Goal: Task Accomplishment & Management: Manage account settings

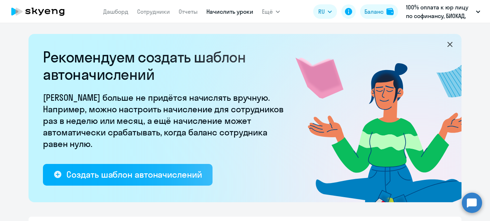
select select "10"
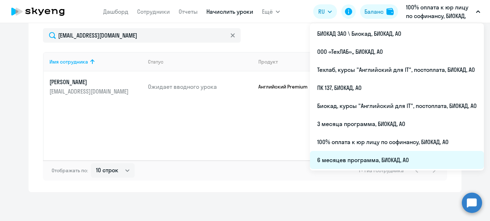
click at [334, 162] on li "6 месяцев программа, БИОКАД, АО" at bounding box center [397, 160] width 174 height 18
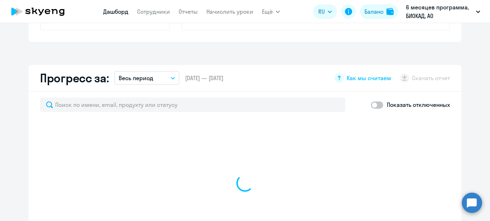
scroll to position [375, 0]
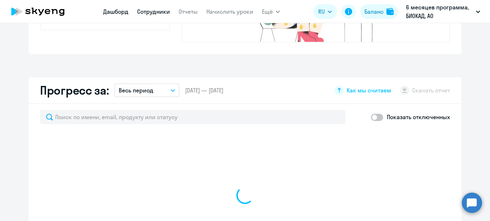
click at [165, 13] on link "Сотрудники" at bounding box center [153, 11] width 33 height 7
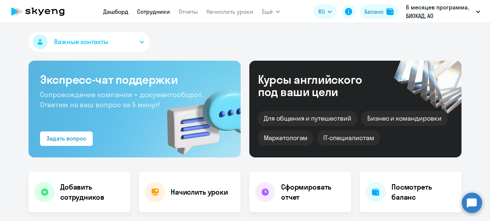
select select "30"
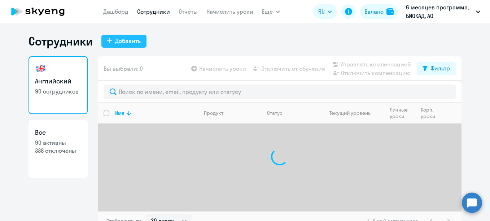
click at [118, 43] on div "Добавить" at bounding box center [128, 40] width 26 height 9
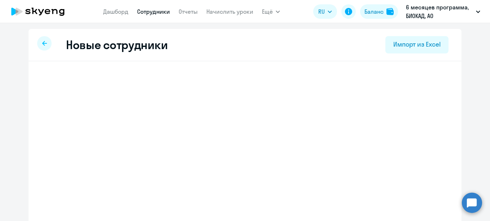
select select "english_adult_not_native_speaker"
select select "3"
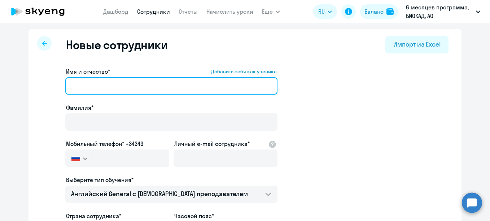
click at [125, 85] on input "Имя и отчество* Добавить себя как ученика" at bounding box center [171, 85] width 212 height 17
paste input "[PERSON_NAME]"
drag, startPoint x: 95, startPoint y: 83, endPoint x: 65, endPoint y: 88, distance: 30.4
click at [65, 88] on input "[PERSON_NAME]" at bounding box center [171, 85] width 212 height 17
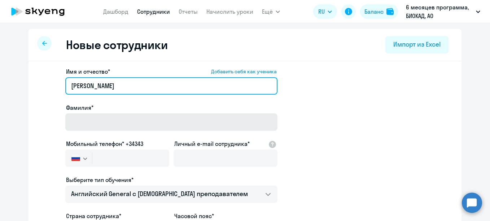
type input "[PERSON_NAME]"
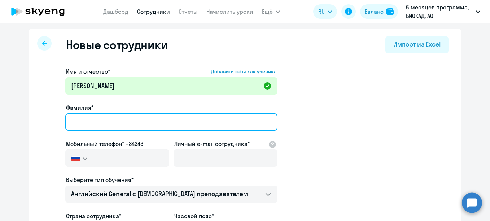
click at [96, 130] on input "Фамилия*" at bounding box center [171, 121] width 212 height 17
paste input "[PERSON_NAME]"
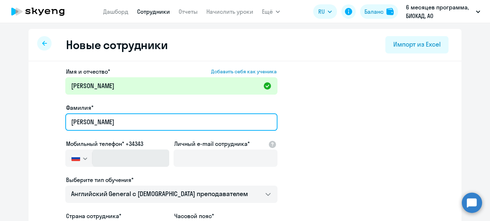
type input "[PERSON_NAME]"
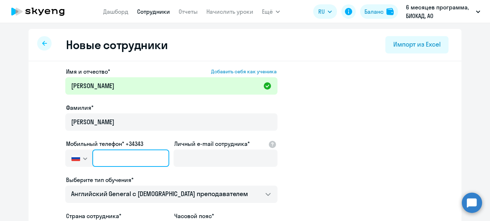
click at [135, 160] on input "text" at bounding box center [130, 157] width 77 height 17
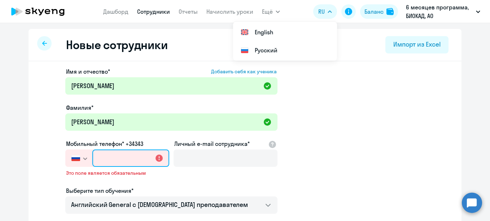
paste input "[PHONE_NUMBER]"
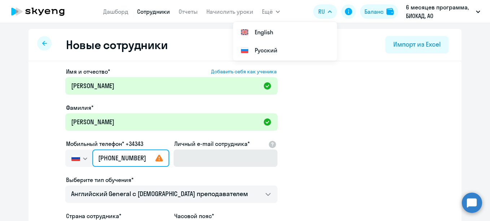
type input "[PHONE_NUMBER]"
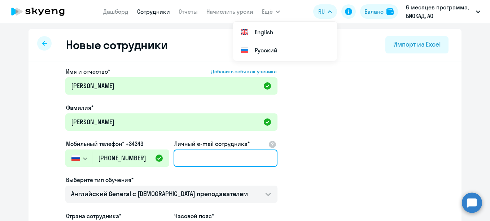
drag, startPoint x: 194, startPoint y: 159, endPoint x: 193, endPoint y: 169, distance: 9.4
click at [194, 159] on input "Личный e-mail сотрудника*" at bounding box center [226, 157] width 104 height 17
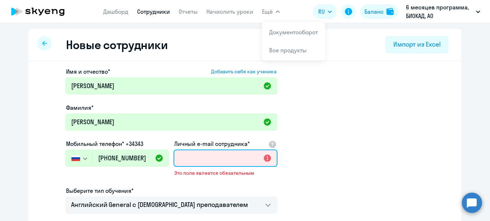
paste input "[EMAIL_ADDRESS][DOMAIN_NAME]"
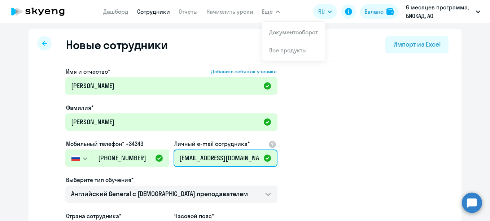
type input "[EMAIL_ADDRESS][DOMAIN_NAME]"
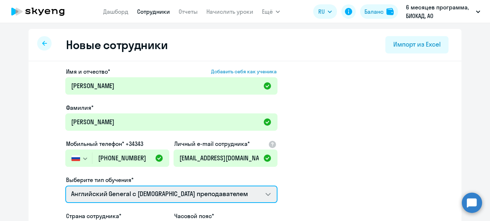
click at [167, 189] on select "Премиум [DEMOGRAPHIC_DATA] с русскоговорящим преподавателем Английский General …" at bounding box center [171, 193] width 212 height 17
select select "english_adult_not_native_speaker_premium"
click at [65, 185] on select "Премиум [DEMOGRAPHIC_DATA] с русскоговорящим преподавателем Английский General …" at bounding box center [171, 193] width 212 height 17
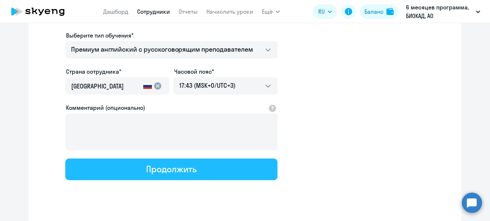
click at [174, 172] on div "Продолжить" at bounding box center [171, 169] width 50 height 12
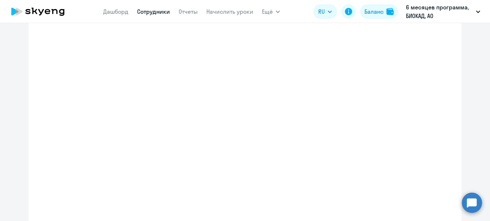
select select "english_adult_not_native_speaker_premium"
select select "3"
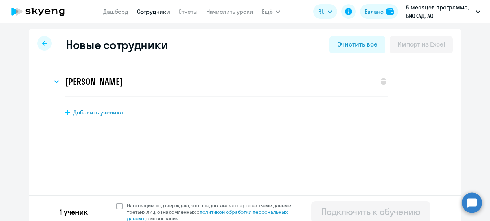
click at [144, 210] on span "Настоящим подтверждаю, что предоставляю персональные данные третьих лиц, ознако…" at bounding box center [213, 211] width 173 height 19
click at [116, 202] on input "Настоящим подтверждаю, что предоставляю персональные данные третьих лиц, ознако…" at bounding box center [116, 202] width 0 height 0
checkbox input "true"
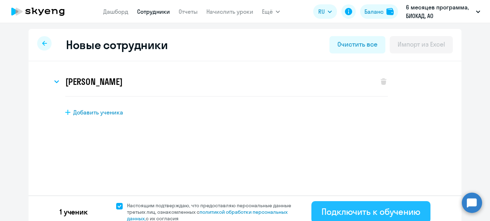
click at [323, 207] on div "Подключить к обучению" at bounding box center [371, 212] width 99 height 12
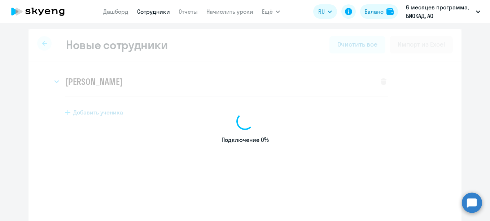
select select "english_adult_not_native_speaker"
select select "3"
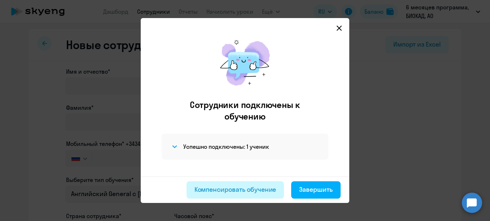
click at [244, 186] on div "Компенсировать обучение" at bounding box center [235, 189] width 82 height 9
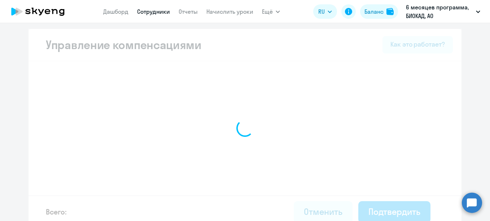
select select "MONTHLY"
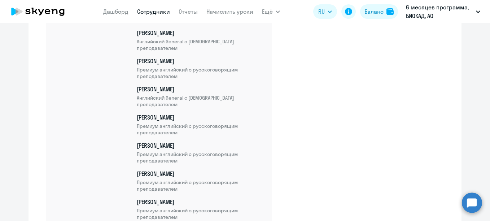
scroll to position [2584, 0]
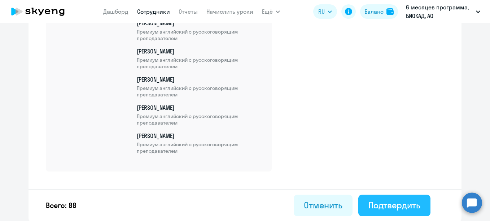
click at [400, 201] on div "Подтвердить" at bounding box center [394, 205] width 52 height 12
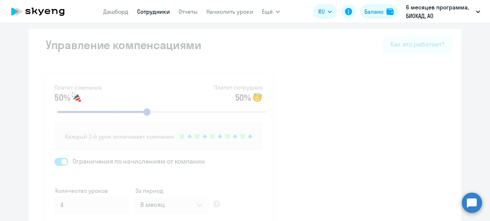
select select "30"
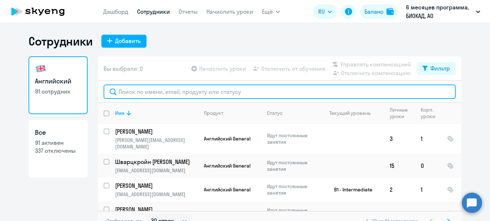
click at [230, 91] on input "text" at bounding box center [280, 91] width 352 height 14
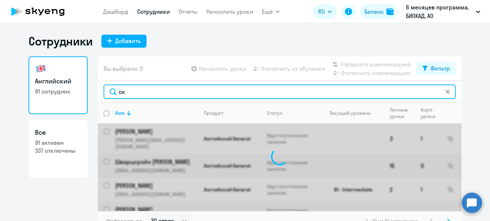
type input "с"
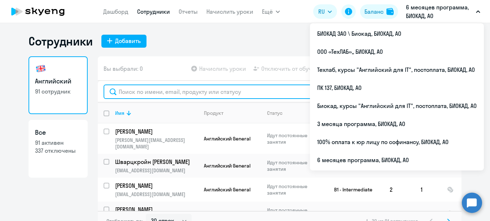
click at [223, 92] on input "text" at bounding box center [280, 91] width 352 height 14
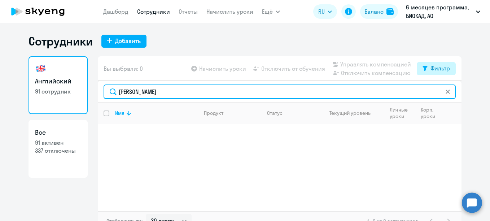
type input "[PERSON_NAME]"
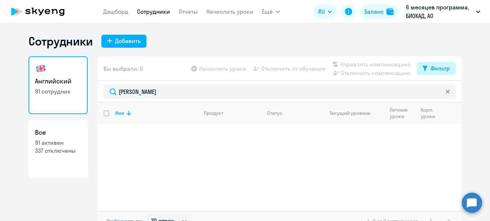
click at [425, 67] on button "Фильтр" at bounding box center [436, 68] width 39 height 13
click at [442, 90] on span at bounding box center [441, 91] width 12 height 7
click at [435, 92] on input "checkbox" at bounding box center [435, 92] width 0 height 0
checkbox input "true"
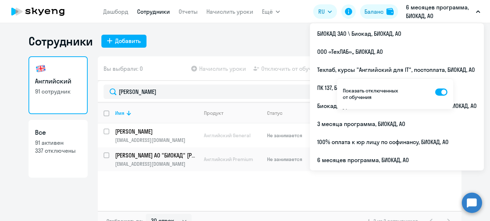
click at [428, 14] on p "6 месяцев программа, БИОКАД, АО" at bounding box center [439, 11] width 67 height 17
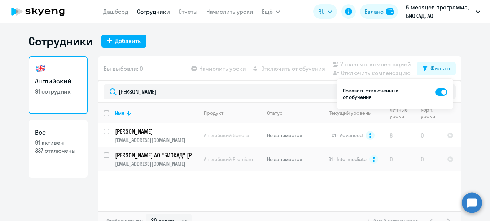
click at [428, 14] on p "6 месяцев программа, БИОКАД, АО" at bounding box center [439, 11] width 67 height 17
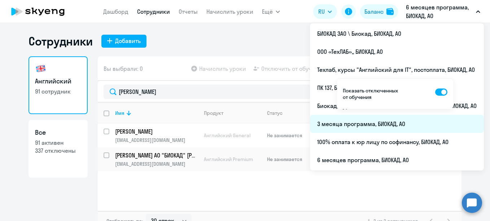
click at [454, 120] on li "3 месяца программа, БИОКАД, АО" at bounding box center [397, 124] width 174 height 18
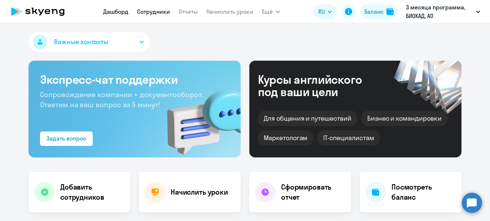
click at [156, 13] on link "Сотрудники" at bounding box center [153, 11] width 33 height 7
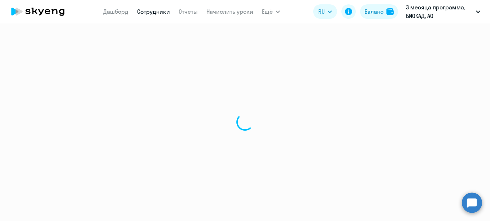
select select "30"
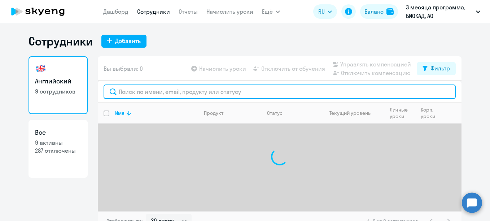
click at [184, 92] on input "text" at bounding box center [280, 91] width 352 height 14
type input "[PERSON_NAME]"
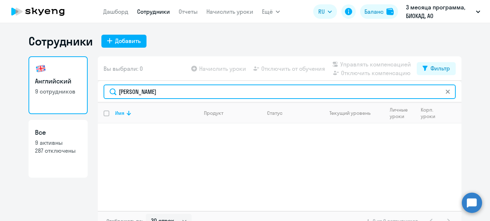
drag, startPoint x: 177, startPoint y: 92, endPoint x: 83, endPoint y: 83, distance: 94.3
click at [83, 83] on div "Английский 9 сотрудников Все 9 активны 287 отключены Вы выбрали: 0 Начислить ур…" at bounding box center [245, 143] width 433 height 175
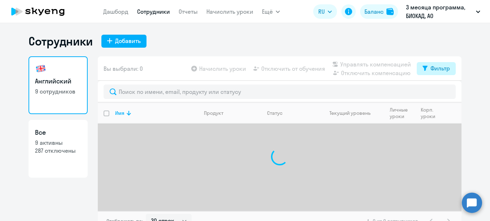
click at [425, 73] on button "Фильтр" at bounding box center [436, 68] width 39 height 13
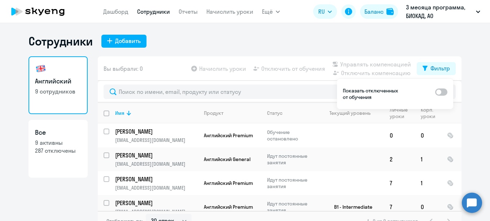
click at [439, 89] on span at bounding box center [441, 91] width 12 height 7
click at [435, 92] on input "checkbox" at bounding box center [435, 92] width 0 height 0
checkbox input "true"
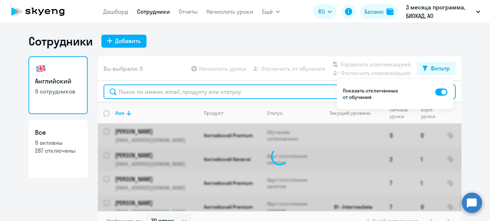
click at [234, 93] on input "text" at bounding box center [280, 91] width 352 height 14
type input "[PERSON_NAME]"
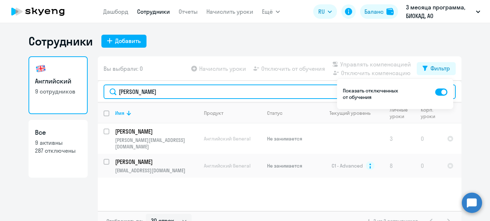
drag, startPoint x: 142, startPoint y: 93, endPoint x: 86, endPoint y: 95, distance: 56.0
click at [87, 95] on div "Английский 9 сотрудников Все 9 активны 287 отключены Вы выбрали: 0 Начислить ур…" at bounding box center [245, 143] width 433 height 175
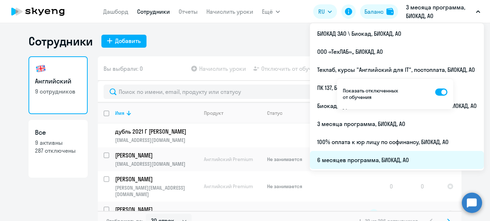
click at [418, 157] on li "6 месяцев программа, БИОКАД, АО" at bounding box center [397, 160] width 174 height 18
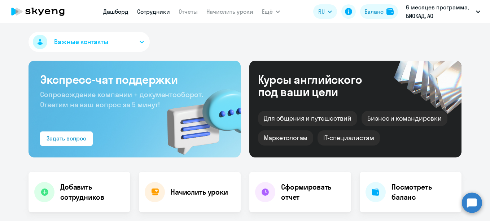
click at [160, 11] on link "Сотрудники" at bounding box center [153, 11] width 33 height 7
select select "30"
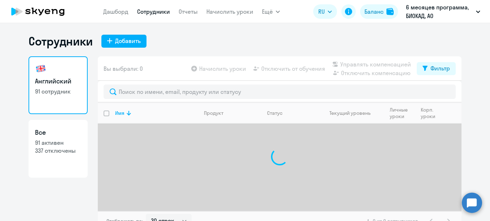
scroll to position [10, 0]
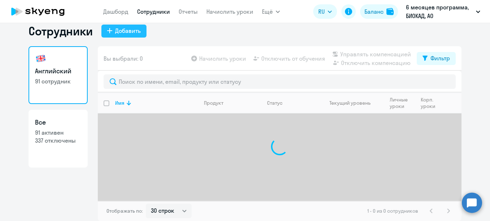
click at [121, 30] on div "Добавить" at bounding box center [128, 30] width 26 height 9
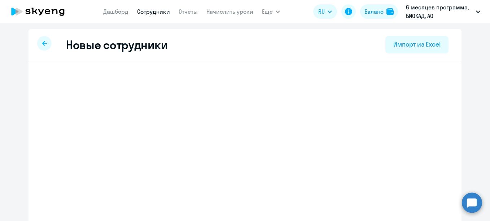
select select "english_adult_not_native_speaker"
select select "3"
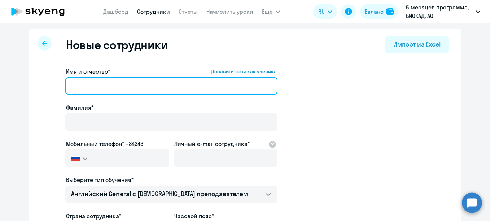
click at [175, 80] on input "Имя и отчество* Добавить себя как ученика" at bounding box center [171, 85] width 212 height 17
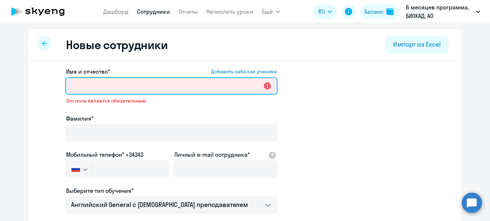
paste input "[PERSON_NAME]"
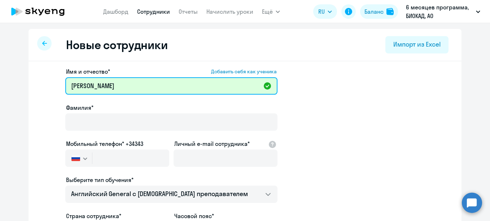
drag, startPoint x: 96, startPoint y: 84, endPoint x: 64, endPoint y: 88, distance: 32.3
click at [65, 88] on input "[PERSON_NAME]" at bounding box center [171, 85] width 212 height 17
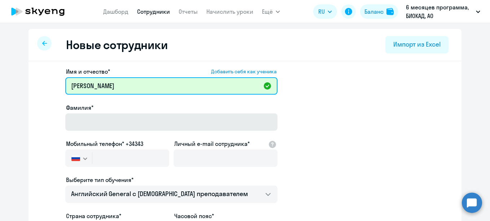
type input "[PERSON_NAME]"
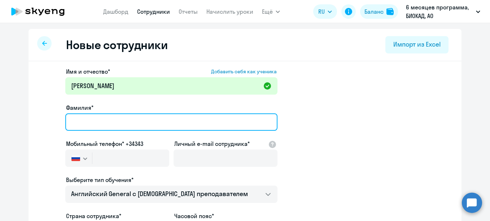
click at [93, 121] on input "Фамилия*" at bounding box center [171, 121] width 212 height 17
paste input "[PERSON_NAME]"
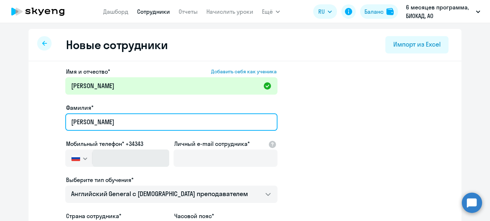
type input "[PERSON_NAME]"
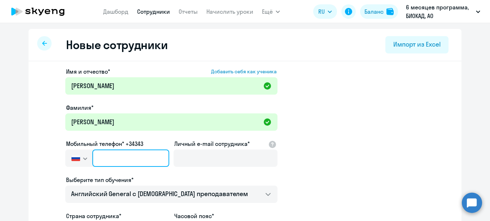
click at [124, 165] on input "text" at bounding box center [130, 157] width 77 height 17
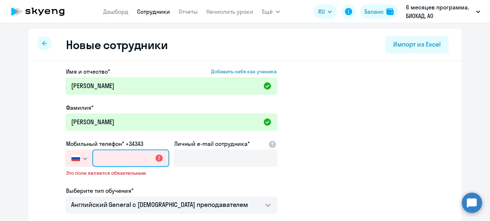
paste input "[PHONE_NUMBER]"
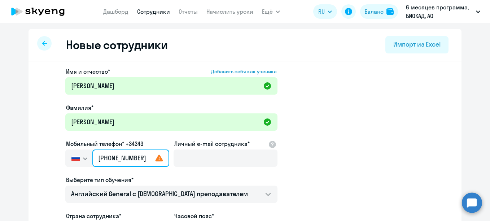
type input "[PHONE_NUMBER]"
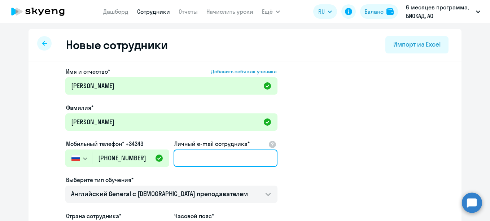
click at [189, 156] on input "Личный e-mail сотрудника*" at bounding box center [226, 157] width 104 height 17
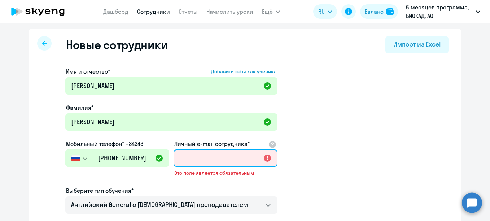
paste input "[EMAIL_ADDRESS][DOMAIN_NAME]"
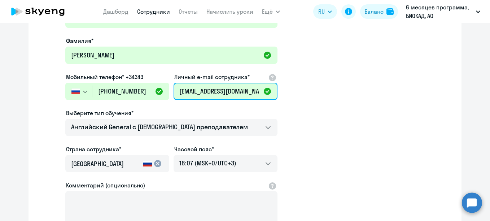
scroll to position [108, 0]
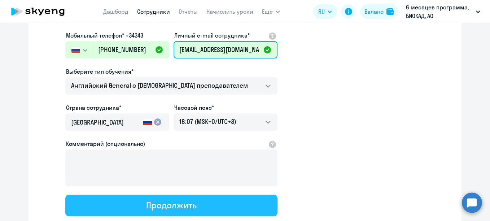
type input "[EMAIL_ADDRESS][DOMAIN_NAME]"
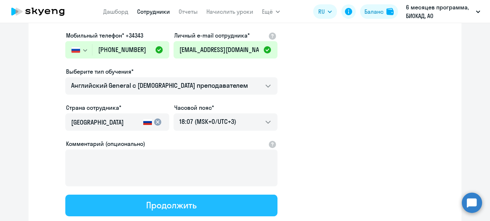
click at [190, 206] on div "Продолжить" at bounding box center [171, 205] width 50 height 12
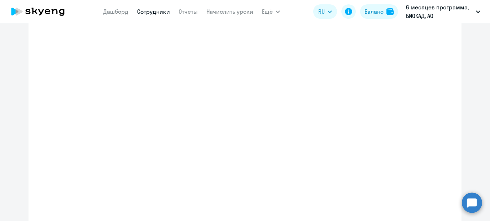
select select "english_adult_not_native_speaker"
select select "3"
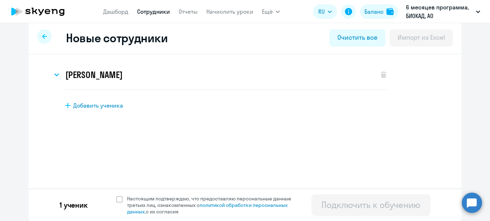
scroll to position [7, 0]
click at [162, 201] on span "Настоящим подтверждаю, что предоставляю персональные данные третьих лиц, ознако…" at bounding box center [213, 204] width 173 height 19
click at [116, 195] on input "Настоящим подтверждаю, что предоставляю персональные данные третьих лиц, ознако…" at bounding box center [116, 195] width 0 height 0
checkbox input "true"
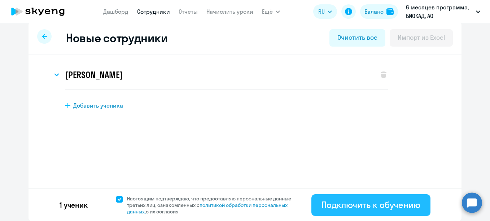
click at [350, 209] on div "Подключить к обучению" at bounding box center [371, 205] width 99 height 12
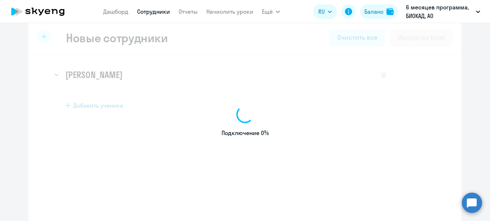
select select "english_adult_not_native_speaker"
select select "3"
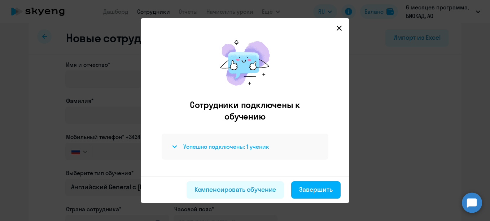
click at [249, 143] on h4 "Успешно подключены: 1 ученик" at bounding box center [226, 147] width 86 height 8
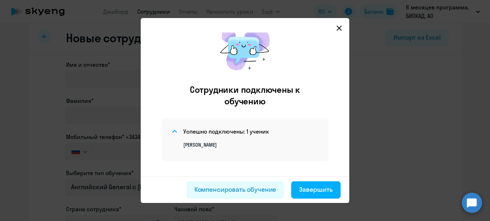
scroll to position [23, 0]
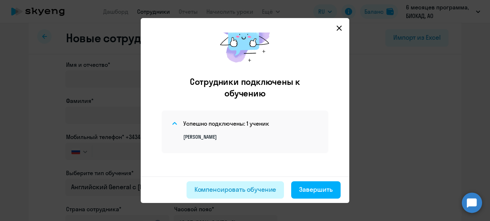
click at [252, 191] on div "Компенсировать обучение" at bounding box center [235, 189] width 82 height 9
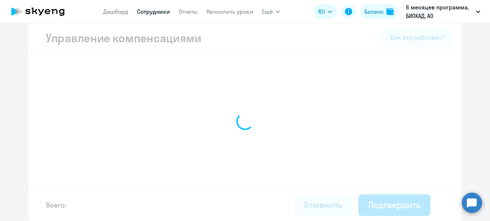
select select "MONTHLY"
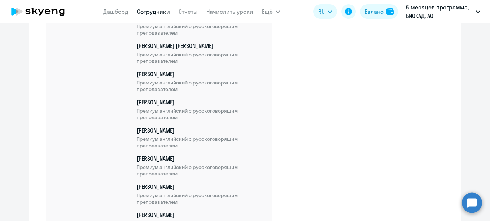
scroll to position [2560, 0]
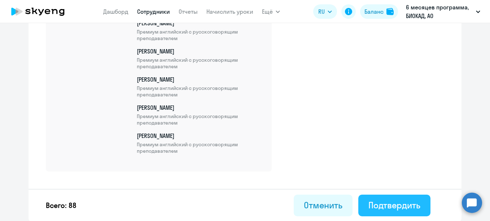
click at [402, 205] on div "Подтвердить" at bounding box center [394, 205] width 52 height 12
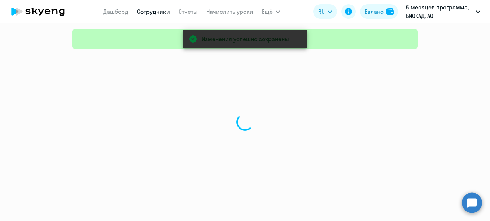
select select "30"
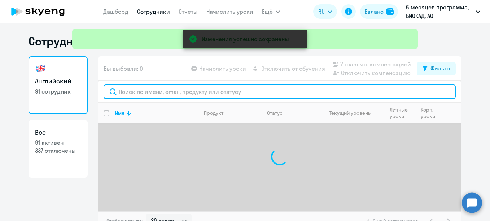
click at [232, 93] on input "text" at bounding box center [280, 91] width 352 height 14
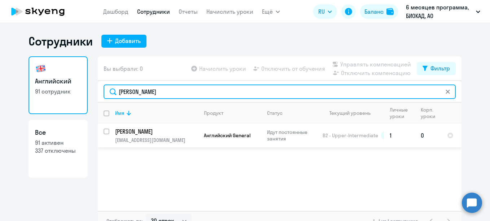
type input "[PERSON_NAME]"
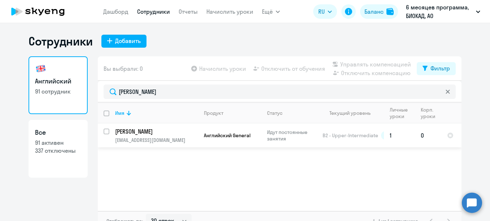
click at [104, 131] on input "select row 1501611" at bounding box center [111, 135] width 14 height 14
checkbox input "true"
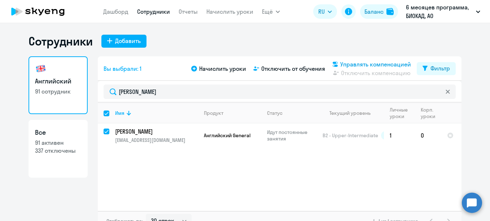
click at [349, 64] on span "Управлять компенсацией" at bounding box center [375, 64] width 71 height 9
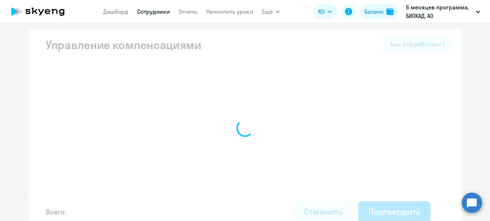
select select "MONTHLY"
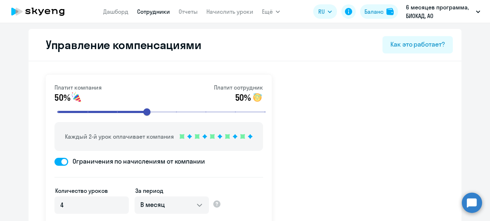
scroll to position [2612, 0]
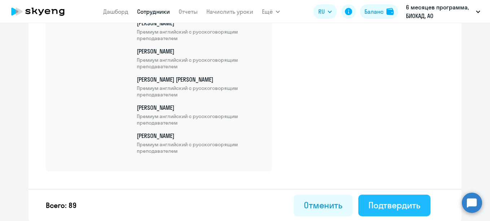
click at [416, 207] on div "Подтвердить" at bounding box center [394, 205] width 52 height 12
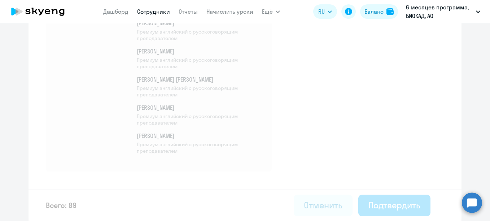
select select "30"
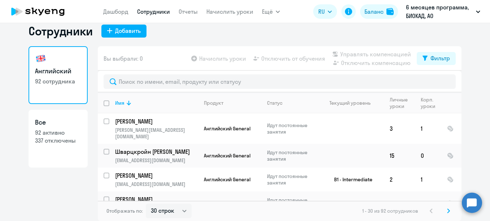
scroll to position [10, 0]
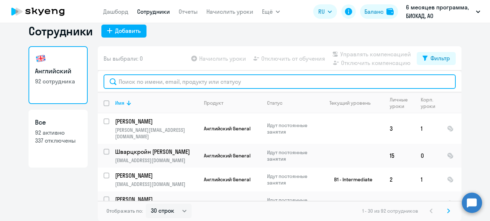
click at [200, 83] on input "text" at bounding box center [280, 81] width 352 height 14
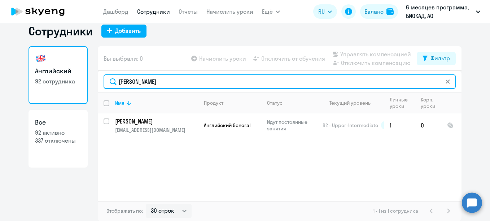
drag, startPoint x: 161, startPoint y: 82, endPoint x: 111, endPoint y: 88, distance: 50.5
click at [111, 88] on input "[PERSON_NAME]" at bounding box center [280, 81] width 352 height 14
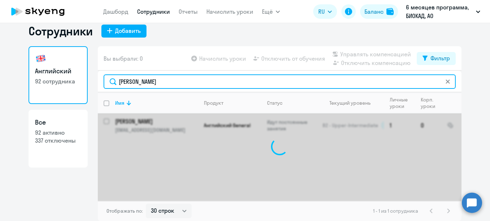
type input "[PERSON_NAME]"
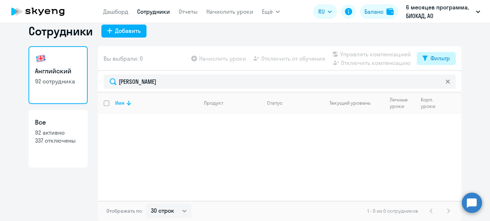
click at [430, 63] on button "Фильтр" at bounding box center [436, 58] width 39 height 13
click at [442, 84] on span at bounding box center [441, 81] width 12 height 7
click at [435, 82] on input "checkbox" at bounding box center [435, 82] width 0 height 0
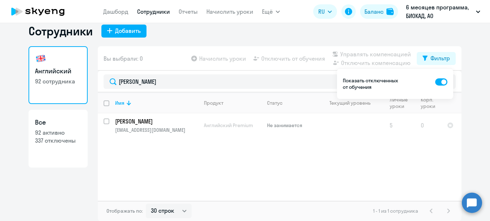
click at [442, 84] on span at bounding box center [441, 81] width 12 height 7
click at [435, 82] on input "checkbox" at bounding box center [435, 82] width 0 height 0
checkbox input "false"
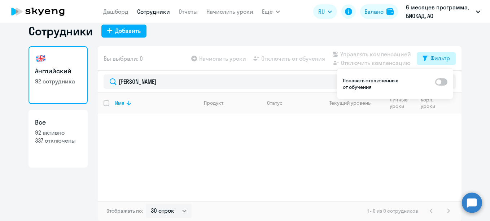
click at [430, 58] on div "Фильтр" at bounding box center [439, 58] width 19 height 9
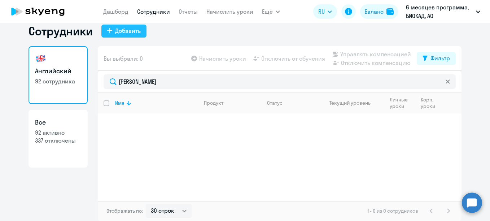
click at [115, 30] on div "Добавить" at bounding box center [128, 30] width 26 height 9
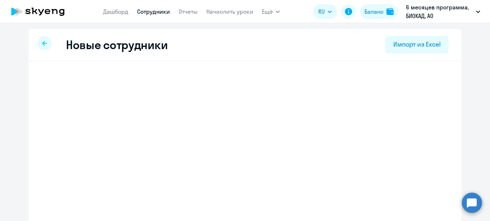
select select "english_adult_not_native_speaker"
select select "3"
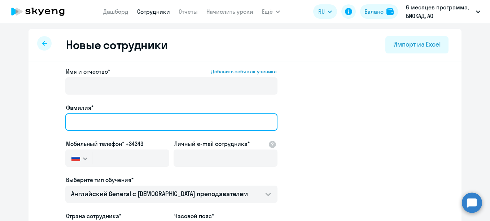
click at [96, 117] on input "Фамилия*" at bounding box center [171, 121] width 212 height 17
paste input "[PERSON_NAME]"
drag, startPoint x: 103, startPoint y: 122, endPoint x: 158, endPoint y: 120, distance: 54.9
click at [158, 120] on input "[PERSON_NAME]" at bounding box center [171, 121] width 212 height 17
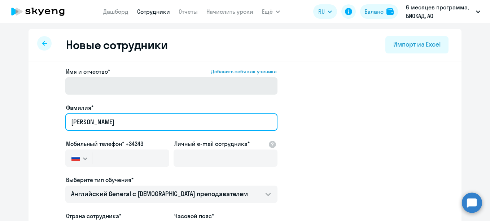
type input "[PERSON_NAME]"
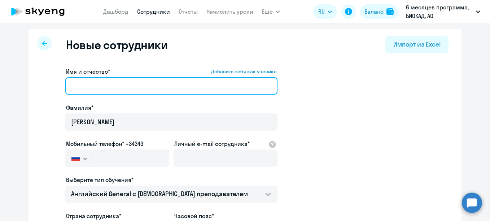
click at [99, 80] on input "Имя и отчество* Добавить себя как ученика" at bounding box center [171, 85] width 212 height 17
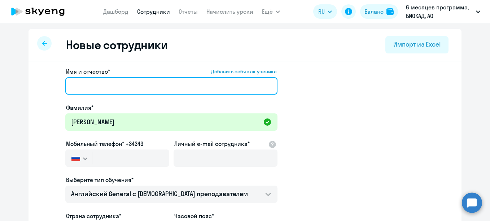
paste input "[PERSON_NAME]"
type input "[PERSON_NAME]"
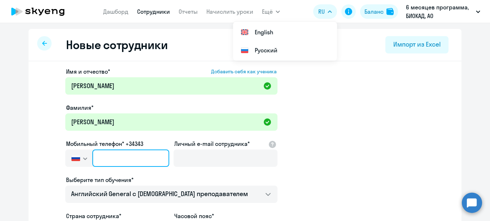
click at [134, 153] on input "text" at bounding box center [130, 157] width 77 height 17
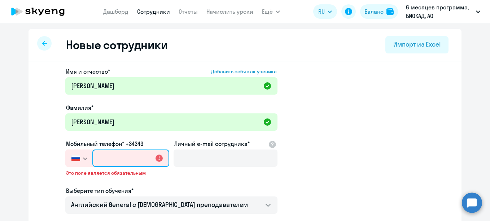
paste input "[PHONE_NUMBER]"
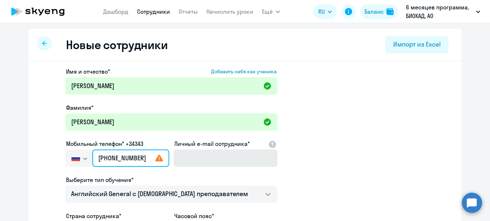
type input "[PHONE_NUMBER]"
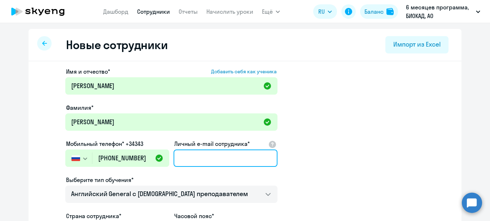
click at [198, 160] on input "Личный e-mail сотрудника*" at bounding box center [226, 157] width 104 height 17
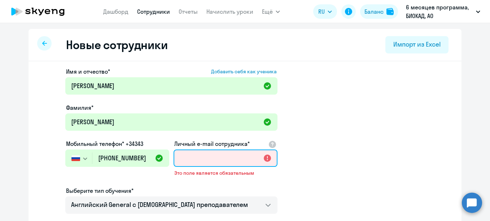
paste input "[EMAIL_ADDRESS][DOMAIN_NAME]"
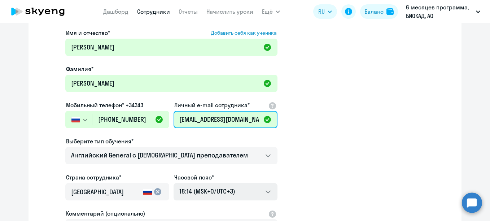
scroll to position [108, 0]
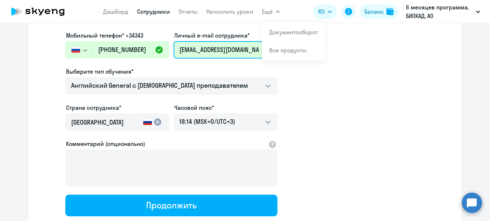
type input "[EMAIL_ADDRESS][DOMAIN_NAME]"
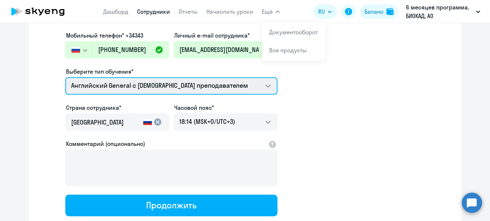
click at [193, 80] on select "Премиум [DEMOGRAPHIC_DATA] с русскоговорящим преподавателем Английский General …" at bounding box center [171, 85] width 212 height 17
select select "english_adult_not_native_speaker_premium"
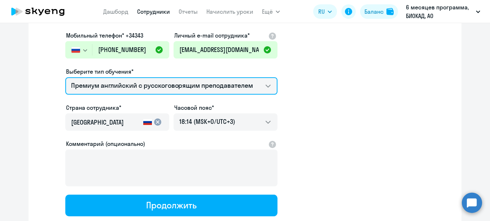
click at [65, 77] on select "Премиум [DEMOGRAPHIC_DATA] с русскоговорящим преподавателем Английский General …" at bounding box center [171, 85] width 212 height 17
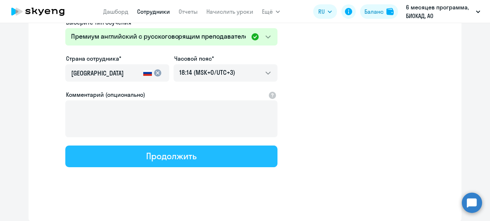
click at [173, 154] on div "Продолжить" at bounding box center [171, 156] width 50 height 12
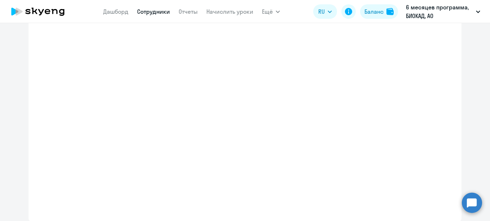
scroll to position [198, 0]
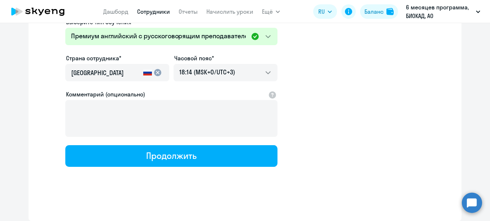
select select "english_adult_not_native_speaker_premium"
select select "3"
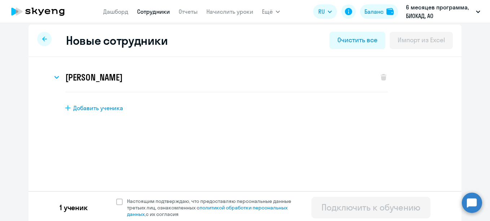
scroll to position [7, 0]
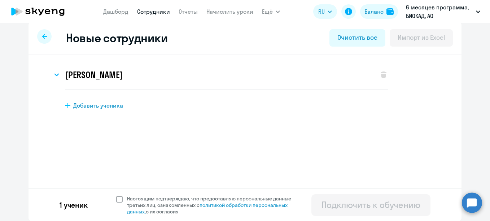
click at [147, 199] on span "Настоящим подтверждаю, что предоставляю персональные данные третьих лиц, ознако…" at bounding box center [213, 204] width 173 height 19
click at [116, 195] on input "Настоящим подтверждаю, что предоставляю персональные данные третьих лиц, ознако…" at bounding box center [116, 195] width 0 height 0
checkbox input "true"
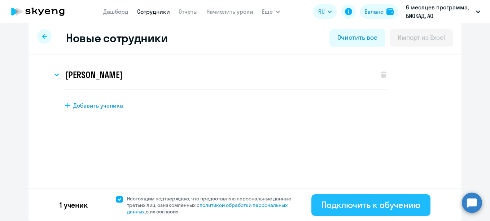
click at [362, 214] on button "Подключить к обучению" at bounding box center [370, 205] width 119 height 22
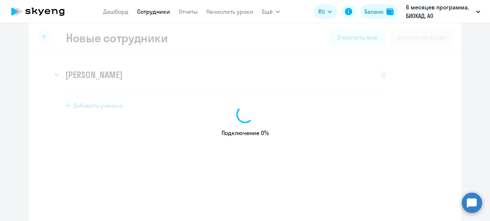
select select "english_adult_not_native_speaker"
select select "3"
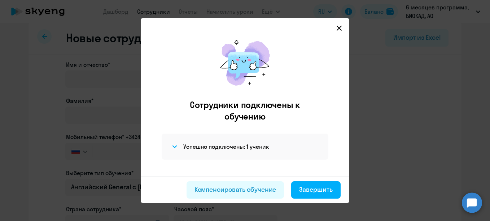
click at [228, 136] on div "Успешно подключены: 1 ученик" at bounding box center [245, 147] width 167 height 26
click at [227, 144] on h4 "Успешно подключены: 1 ученик" at bounding box center [226, 147] width 86 height 8
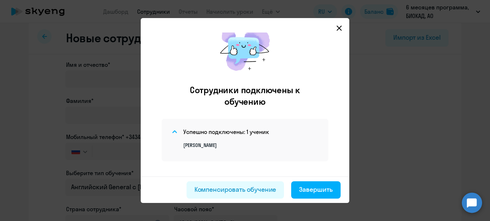
scroll to position [23, 0]
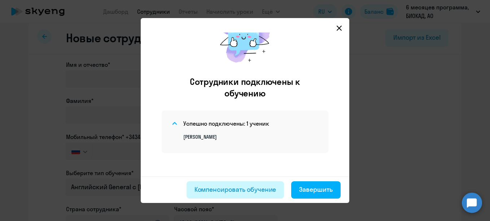
click at [244, 189] on div "Компенсировать обучение" at bounding box center [235, 189] width 82 height 9
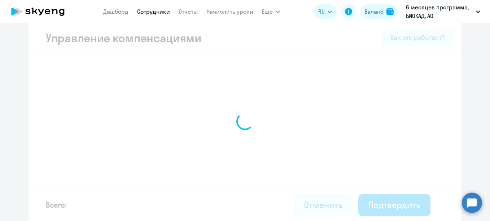
select select "MONTHLY"
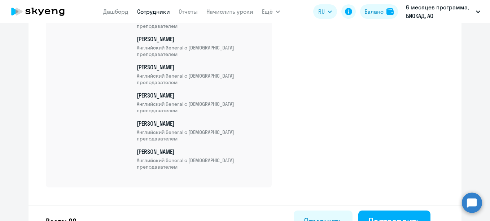
scroll to position [2640, 0]
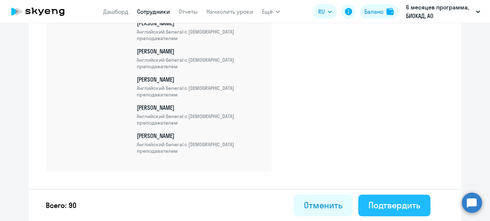
click at [411, 206] on div "Подтвердить" at bounding box center [394, 205] width 52 height 12
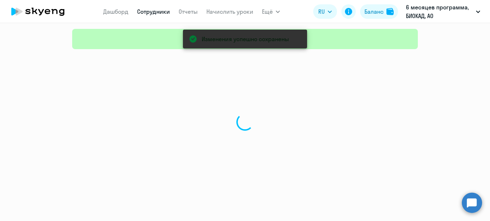
select select "30"
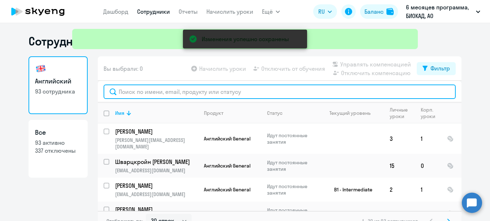
click at [217, 85] on input "text" at bounding box center [280, 91] width 352 height 14
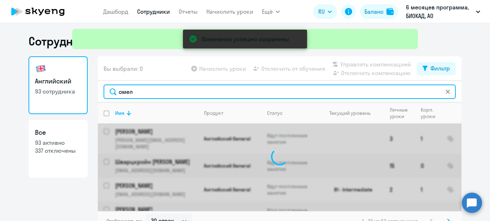
type input "омеля"
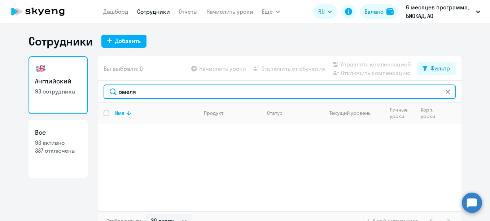
drag, startPoint x: 129, startPoint y: 90, endPoint x: 101, endPoint y: 90, distance: 27.8
click at [104, 91] on input "омеля" at bounding box center [280, 91] width 352 height 14
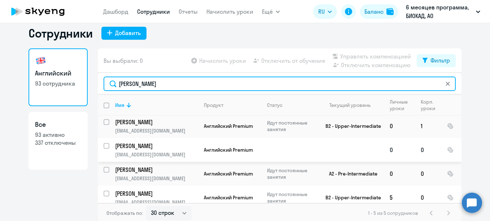
scroll to position [10, 0]
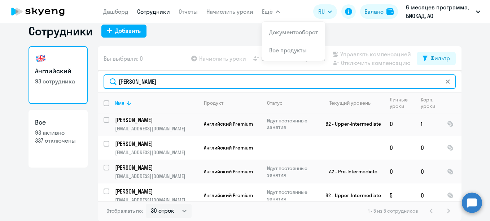
type input "[PERSON_NAME]"
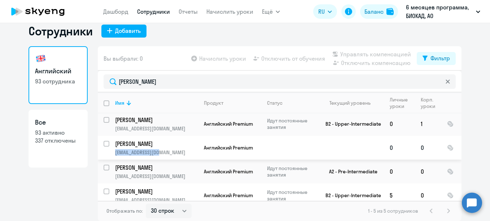
drag, startPoint x: 162, startPoint y: 145, endPoint x: 113, endPoint y: 147, distance: 48.4
click at [115, 149] on p "[EMAIL_ADDRESS][DOMAIN_NAME]" at bounding box center [156, 152] width 83 height 6
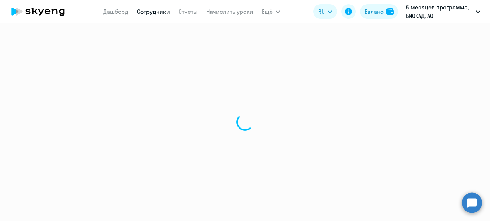
select select "english"
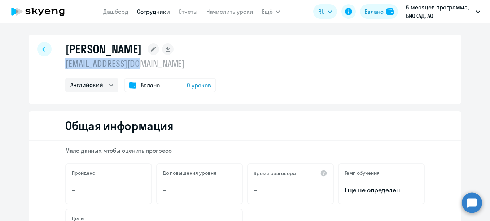
drag, startPoint x: 148, startPoint y: 65, endPoint x: 58, endPoint y: 64, distance: 90.6
click at [58, 64] on div "[PERSON_NAME] [EMAIL_ADDRESS][DOMAIN_NAME] Английский Баланс 0 уроков" at bounding box center [245, 69] width 433 height 69
copy p "[EMAIL_ADDRESS][DOMAIN_NAME]"
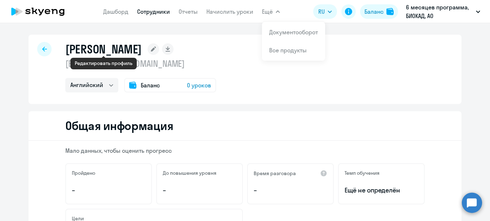
click at [151, 49] on icon at bounding box center [153, 49] width 5 height 5
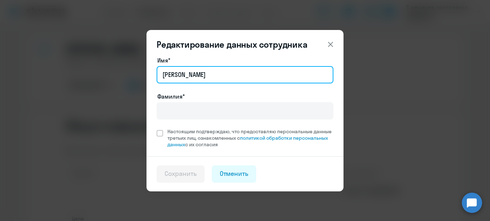
drag, startPoint x: 187, startPoint y: 78, endPoint x: 162, endPoint y: 76, distance: 25.0
click at [162, 76] on input "[PERSON_NAME]" at bounding box center [245, 74] width 177 height 17
paste input "[PERSON_NAME] [PERSON_NAME]"
drag, startPoint x: 197, startPoint y: 73, endPoint x: 163, endPoint y: 74, distance: 33.9
click at [163, 74] on input "[PERSON_NAME]" at bounding box center [245, 74] width 177 height 17
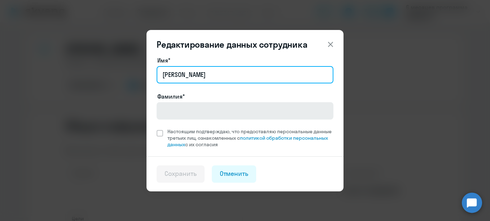
type input "[PERSON_NAME]"
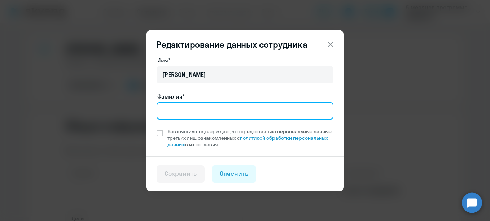
click at [179, 116] on input "Фамилия*" at bounding box center [245, 110] width 177 height 17
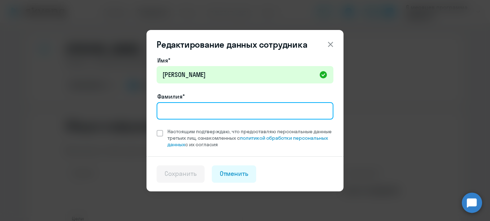
paste input "[PERSON_NAME]"
type input "[PERSON_NAME]"
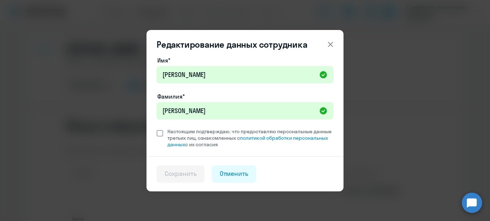
click at [199, 128] on span "Настоящим подтверждаю, что предоставляю персональные данные третьих лиц, ознако…" at bounding box center [250, 137] width 166 height 19
click at [157, 128] on input "Настоящим подтверждаю, что предоставляю персональные данные третьих лиц, ознако…" at bounding box center [156, 128] width 0 height 0
checkbox input "true"
click at [179, 174] on div "Сохранить" at bounding box center [181, 173] width 32 height 9
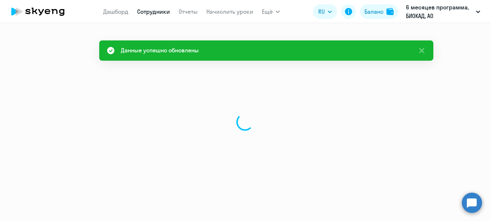
select select "english"
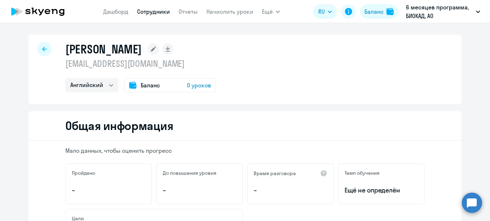
click at [42, 51] on icon at bounding box center [44, 49] width 5 height 5
select select "30"
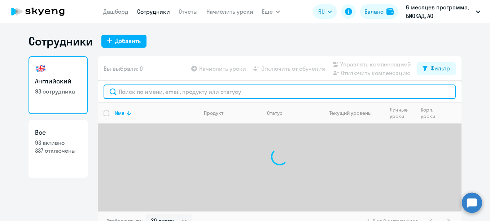
click at [192, 91] on input "text" at bounding box center [280, 91] width 352 height 14
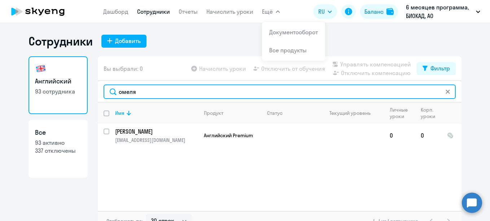
type input "омеля"
